Goal: Task Accomplishment & Management: Manage account settings

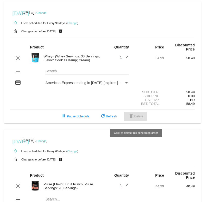
click at [139, 118] on span "delete Delete" at bounding box center [135, 117] width 15 height 4
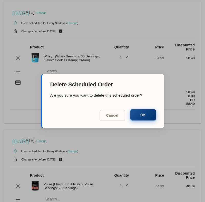
click at [139, 116] on button "OK" at bounding box center [143, 114] width 26 height 11
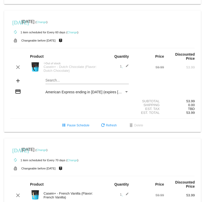
scroll to position [117, 0]
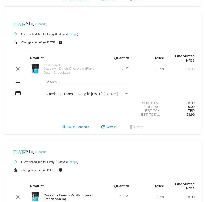
click at [51, 27] on div "[DATE] [DATE] ( Change )" at bounding box center [102, 23] width 185 height 10
click at [46, 25] on link "Change" at bounding box center [41, 23] width 10 height 3
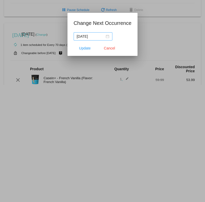
click at [104, 39] on div "[DATE]" at bounding box center [93, 37] width 33 height 6
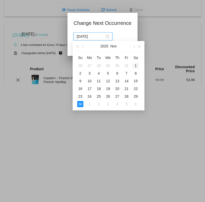
click at [137, 66] on div "1" at bounding box center [136, 66] width 6 height 6
type input "[DATE]"
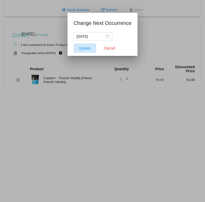
click at [83, 48] on span "Update" at bounding box center [85, 48] width 12 height 4
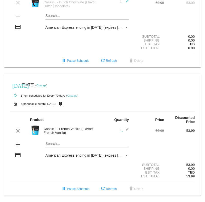
scroll to position [190, 0]
